Goal: Task Accomplishment & Management: Manage account settings

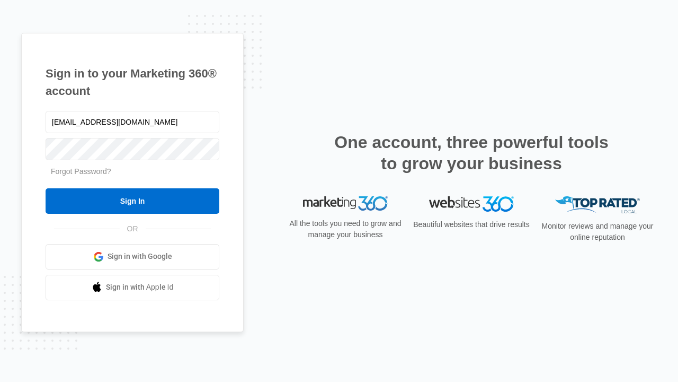
type input "[EMAIL_ADDRESS][DOMAIN_NAME]"
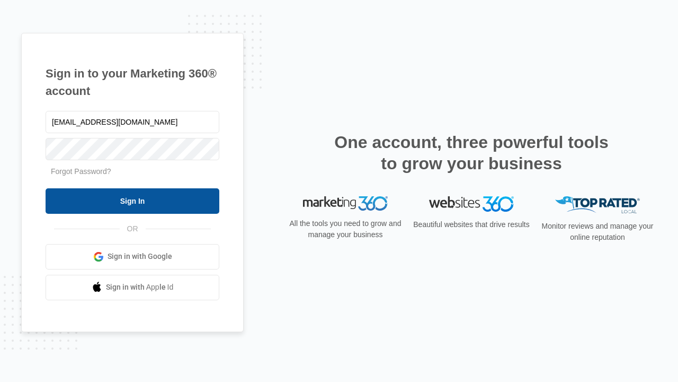
click at [132, 200] on input "Sign In" at bounding box center [133, 200] width 174 height 25
